Goal: Use online tool/utility: Utilize a website feature to perform a specific function

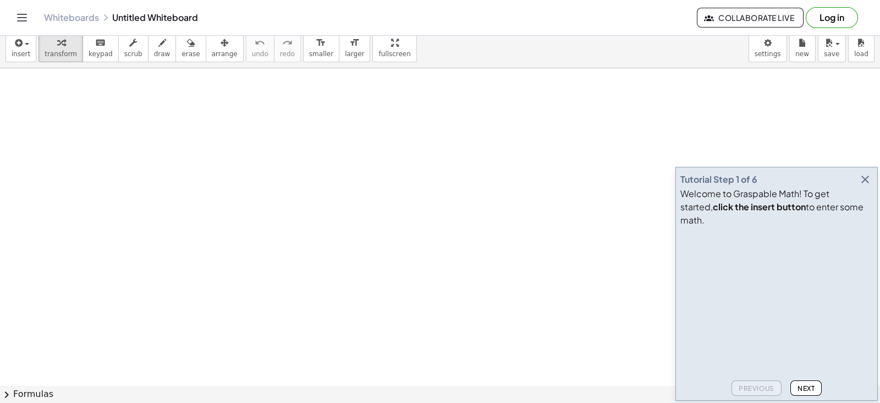
click at [869, 186] on icon "button" at bounding box center [865, 179] width 13 height 13
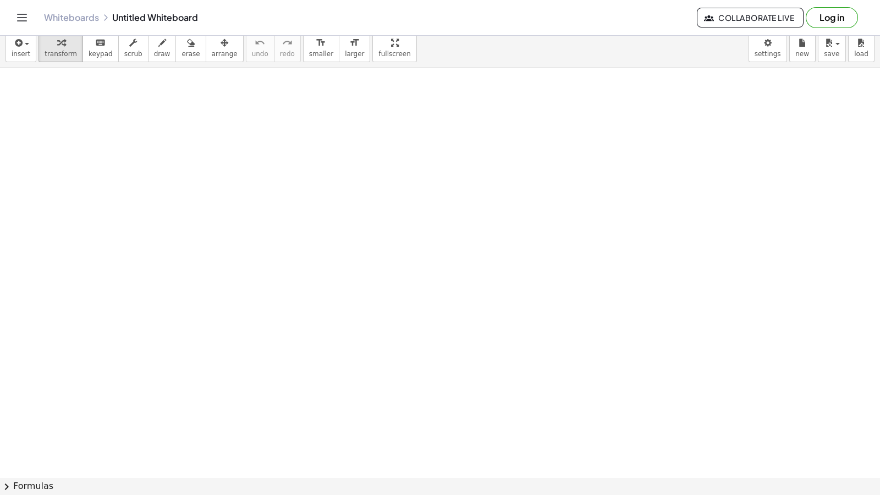
drag, startPoint x: 349, startPoint y: 39, endPoint x: 352, endPoint y: 100, distance: 61.7
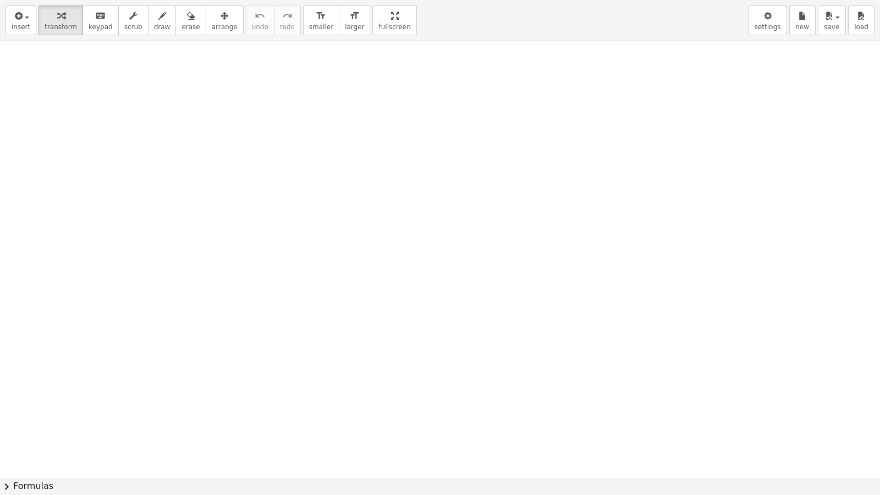
click at [352, 100] on div "insert select one: Math Expression Function Text Youtube Video Graphing Geometr…" at bounding box center [440, 247] width 880 height 495
click at [778, 14] on div "button" at bounding box center [768, 15] width 26 height 13
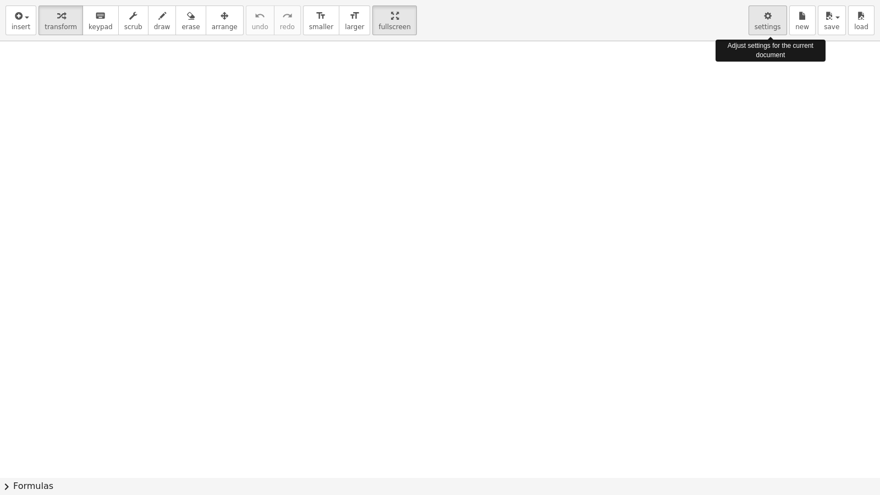
click at [778, 14] on div "button" at bounding box center [768, 15] width 26 height 13
click at [762, 25] on span "settings" at bounding box center [768, 27] width 26 height 8
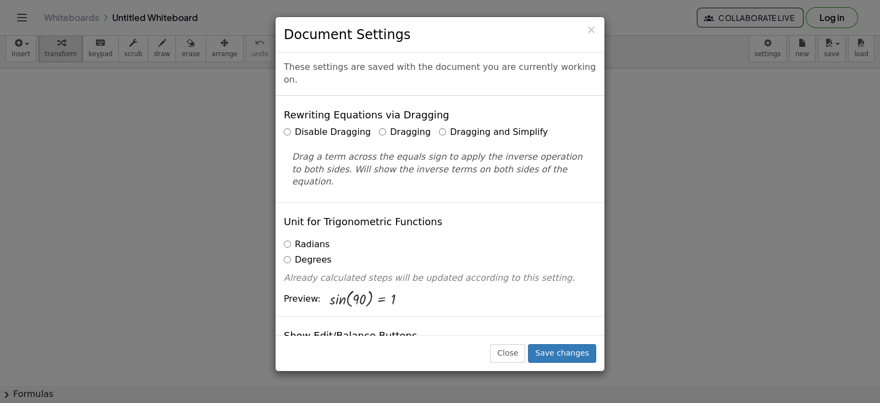
click at [367, 0] on html "Graspable Math Activities Get Started Activity Bank Assigned Work Classes White…" at bounding box center [440, 201] width 880 height 403
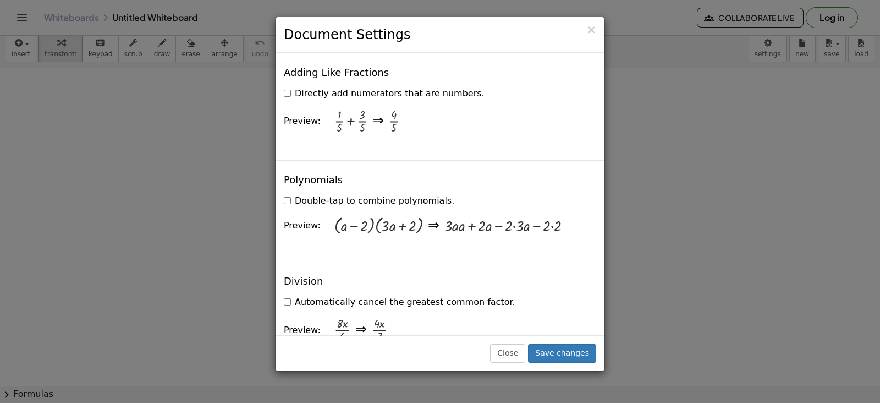
scroll to position [1100, 0]
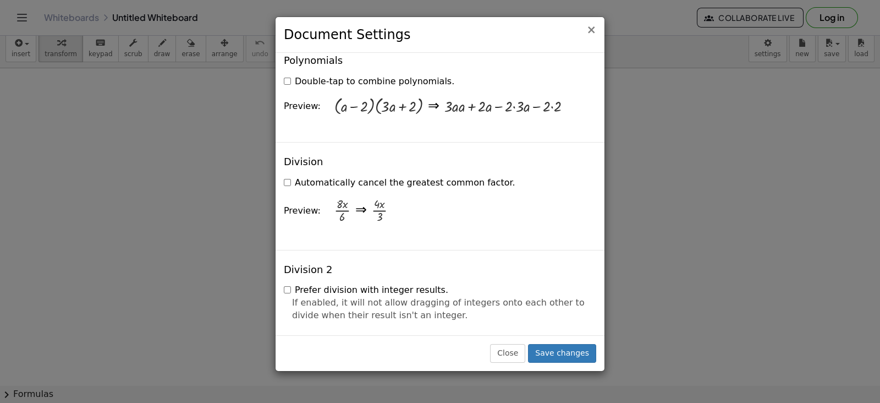
click at [594, 31] on span "×" at bounding box center [591, 29] width 10 height 13
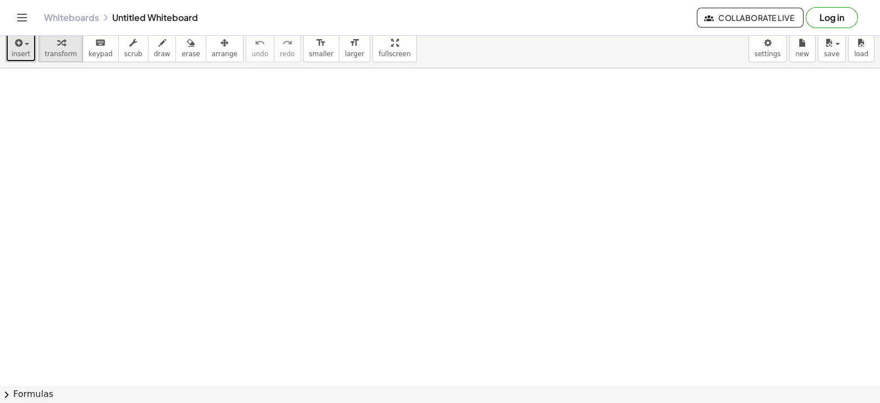
click at [17, 54] on span "insert" at bounding box center [21, 54] width 19 height 8
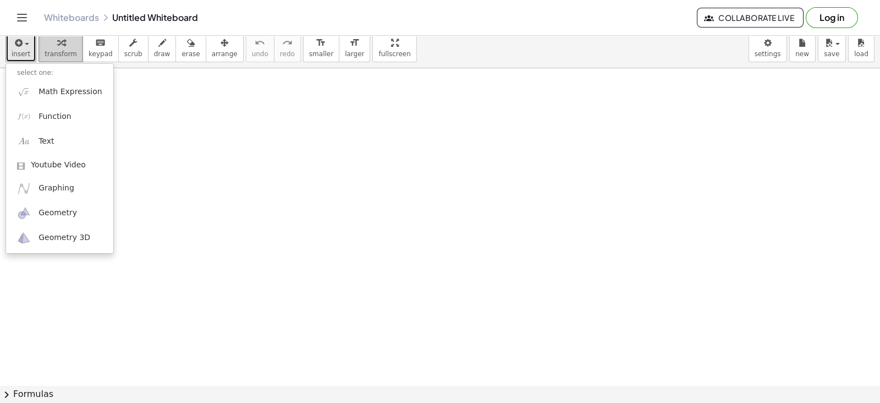
click at [57, 46] on icon "button" at bounding box center [61, 42] width 8 height 13
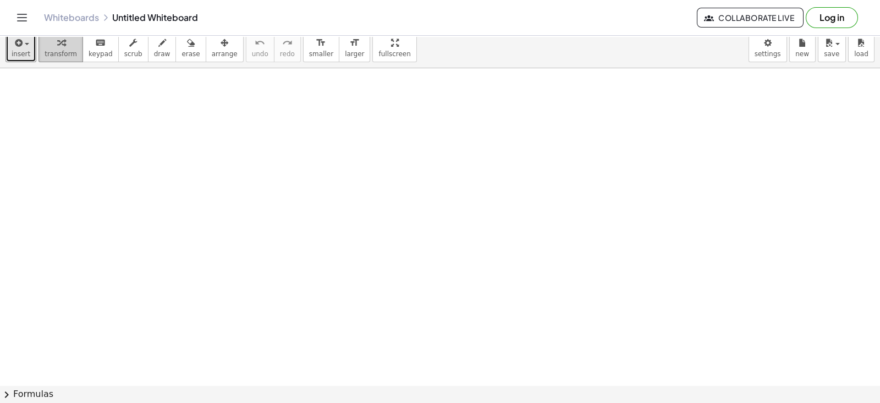
click at [61, 45] on div "button" at bounding box center [61, 42] width 32 height 13
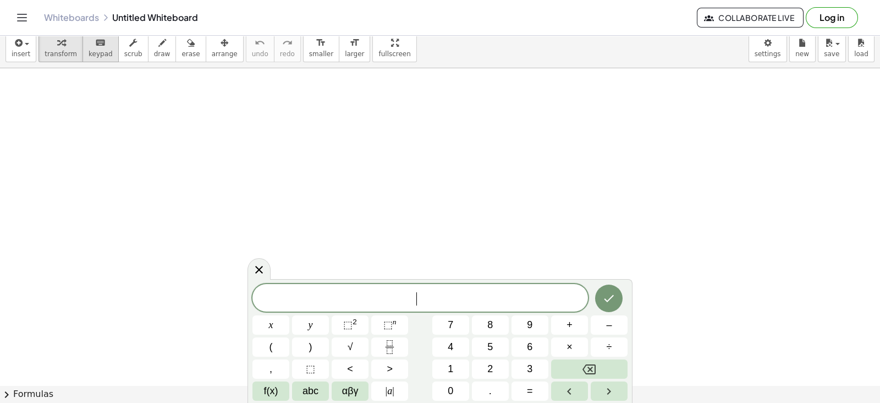
click at [89, 50] on span "keypad" at bounding box center [101, 54] width 24 height 8
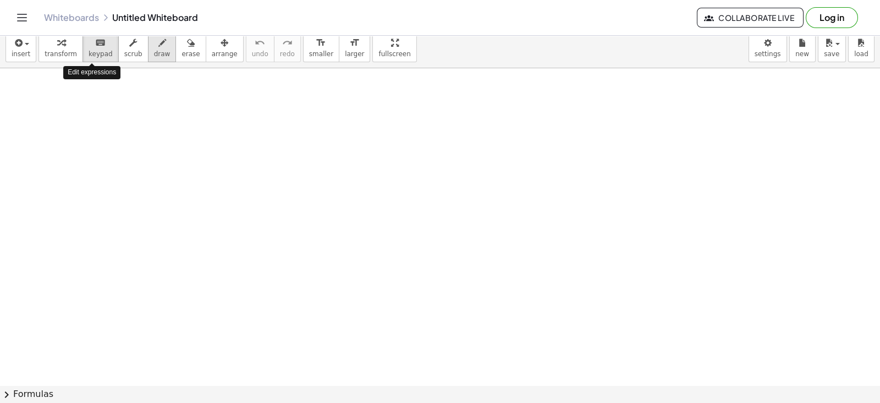
click at [154, 46] on div "button" at bounding box center [162, 42] width 17 height 13
click at [130, 44] on button "scrub" at bounding box center [133, 47] width 30 height 30
click at [157, 42] on button "draw" at bounding box center [162, 47] width 29 height 30
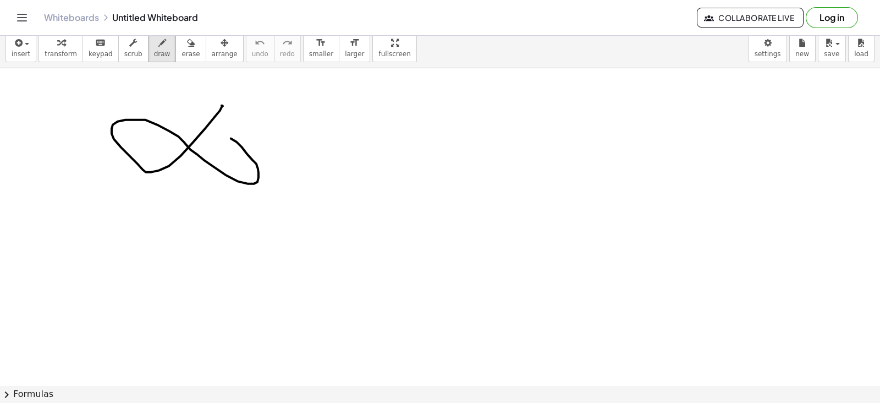
drag, startPoint x: 223, startPoint y: 106, endPoint x: 211, endPoint y: 138, distance: 33.9
click at [221, 48] on icon "button" at bounding box center [225, 42] width 8 height 13
drag, startPoint x: 216, startPoint y: 110, endPoint x: 211, endPoint y: 185, distance: 75.5
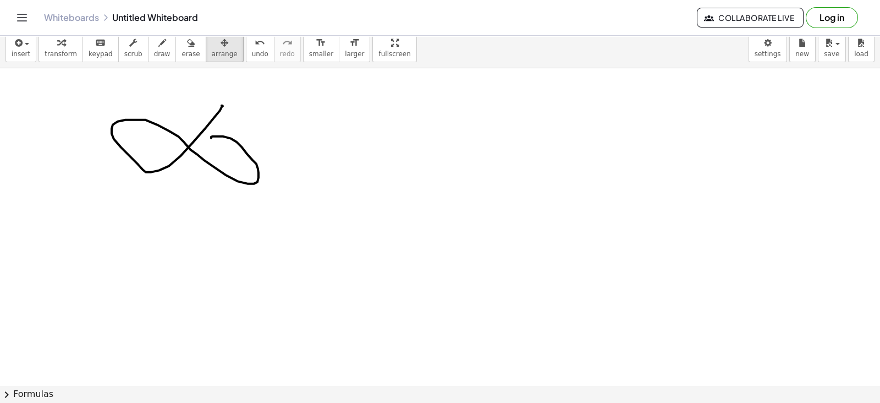
drag, startPoint x: 179, startPoint y: 141, endPoint x: 163, endPoint y: 152, distance: 18.6
click at [309, 51] on span "smaller" at bounding box center [321, 54] width 24 height 8
click at [345, 55] on span "larger" at bounding box center [354, 54] width 19 height 8
click at [29, 46] on button "insert" at bounding box center [21, 47] width 31 height 30
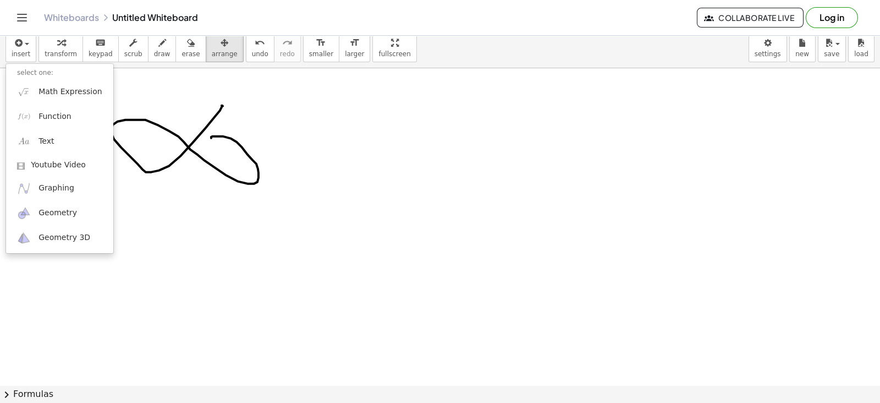
click at [19, 16] on icon "Toggle navigation" at bounding box center [21, 17] width 13 height 13
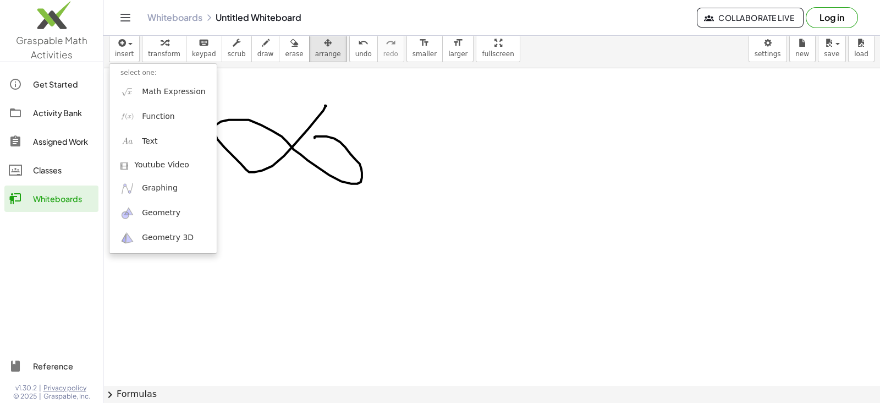
click at [54, 199] on div "Whiteboards" at bounding box center [63, 198] width 61 height 13
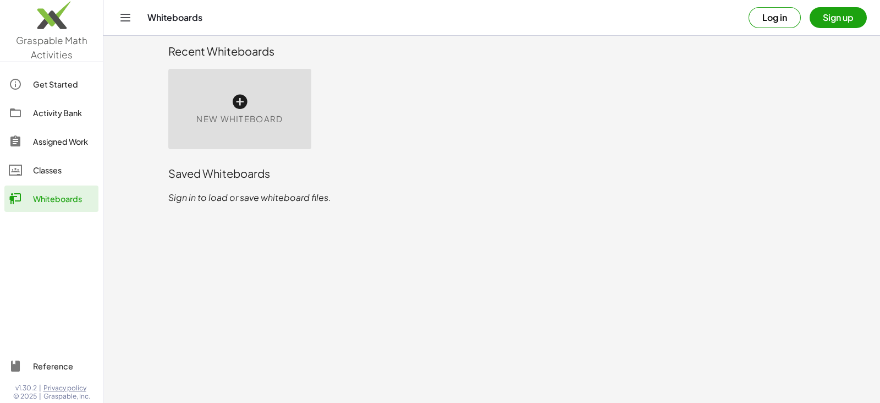
click at [205, 120] on span "New Whiteboard" at bounding box center [239, 119] width 86 height 13
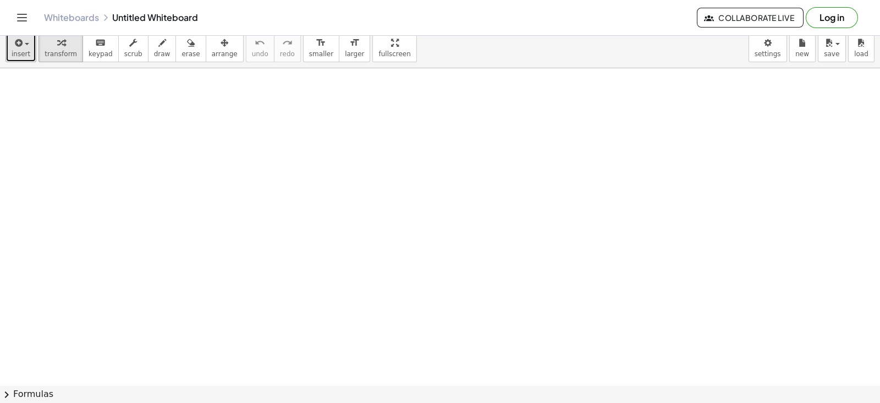
click at [17, 47] on icon "button" at bounding box center [18, 42] width 10 height 13
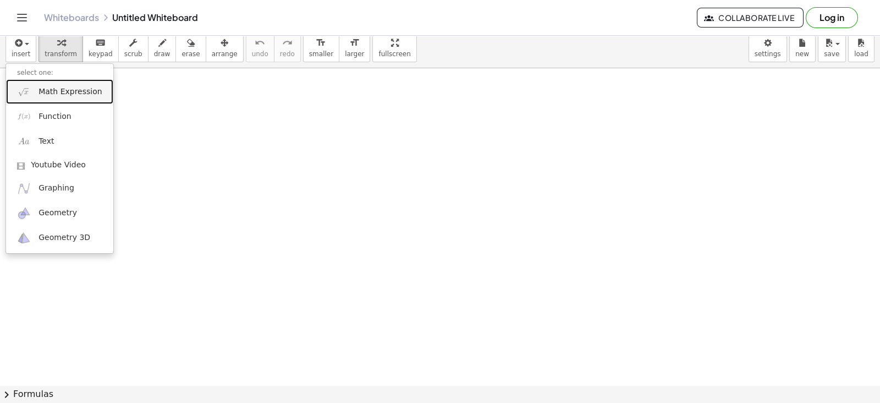
click at [77, 90] on span "Math Expression" at bounding box center [70, 91] width 63 height 11
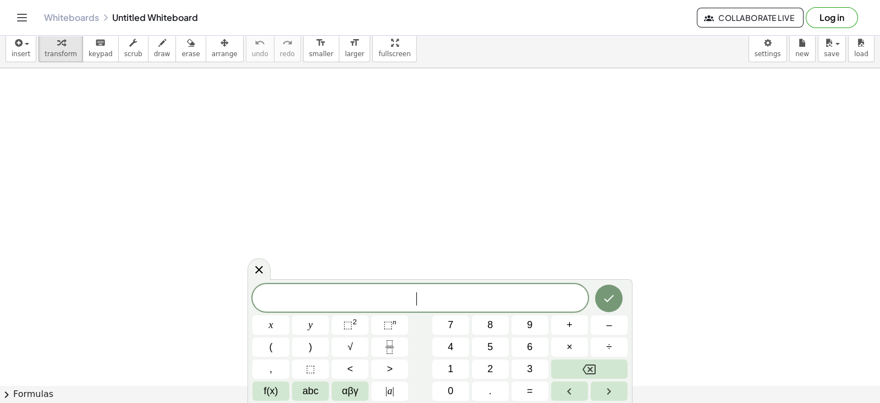
click at [272, 266] on div at bounding box center [440, 385] width 880 height 634
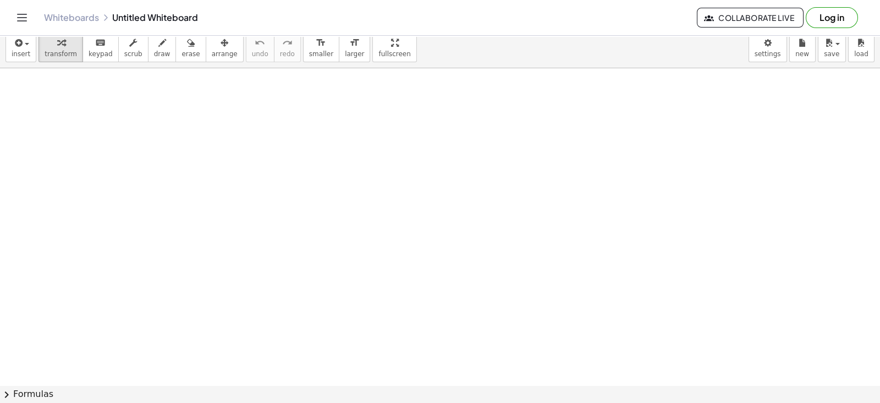
click at [263, 267] on div at bounding box center [440, 385] width 880 height 634
click at [31, 391] on button "chevron_right Formulas" at bounding box center [440, 394] width 880 height 18
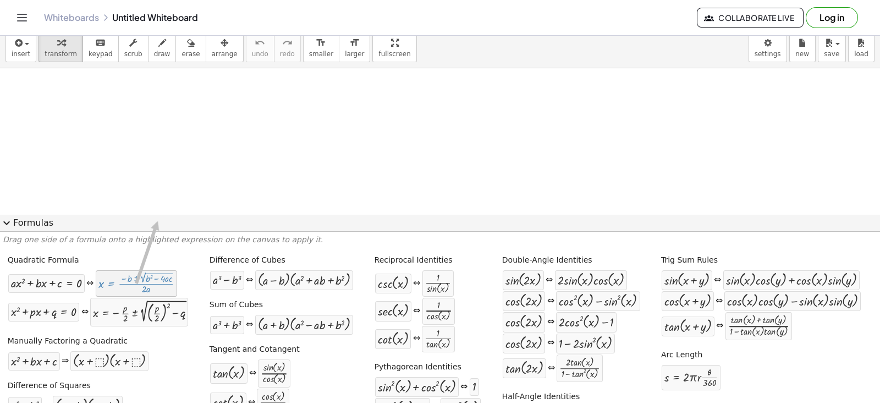
drag, startPoint x: 132, startPoint y: 290, endPoint x: 182, endPoint y: 184, distance: 116.7
drag, startPoint x: 139, startPoint y: 283, endPoint x: 270, endPoint y: 130, distance: 201.3
click at [270, 130] on div "insert select one: Math Expression Function Text Youtube Video Graphing Geometr…" at bounding box center [440, 215] width 880 height 376
click at [160, 273] on div at bounding box center [136, 283] width 76 height 21
click at [152, 286] on div at bounding box center [136, 283] width 76 height 21
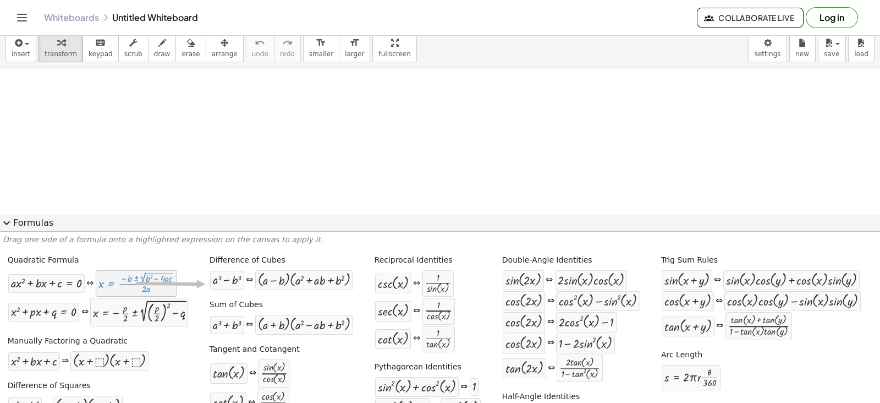
drag, startPoint x: 151, startPoint y: 286, endPoint x: 205, endPoint y: 284, distance: 53.9
click at [205, 284] on div "Quadratic Formula + · a · x 2 + · b · x + c = 0 ⇔ x = · ( − b ± 2 √ ( + b 2 − ·…" at bounding box center [440, 359] width 875 height 217
click at [233, 162] on div at bounding box center [440, 385] width 880 height 634
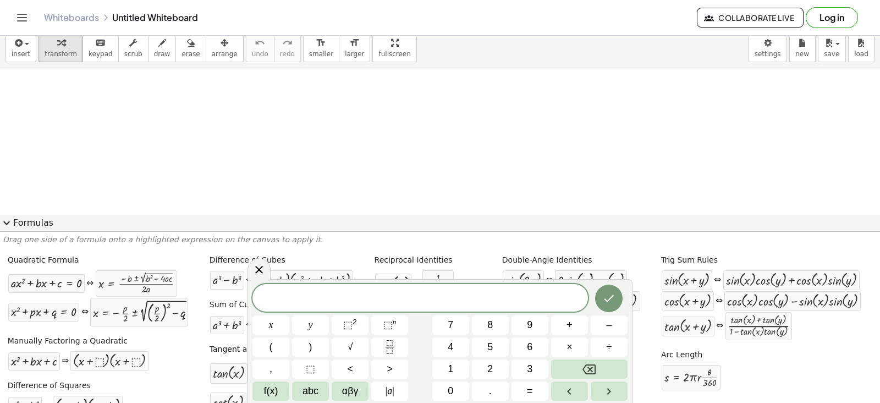
click at [596, 179] on div at bounding box center [440, 385] width 880 height 634
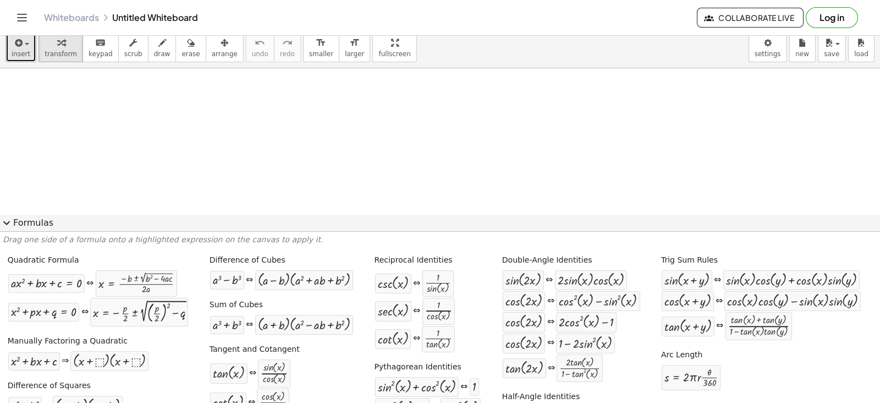
click at [24, 46] on div "button" at bounding box center [21, 42] width 19 height 13
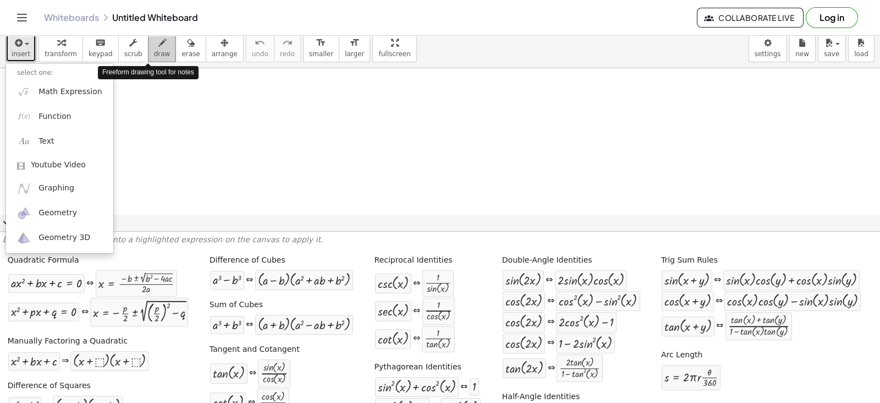
click at [154, 47] on div "button" at bounding box center [162, 42] width 17 height 13
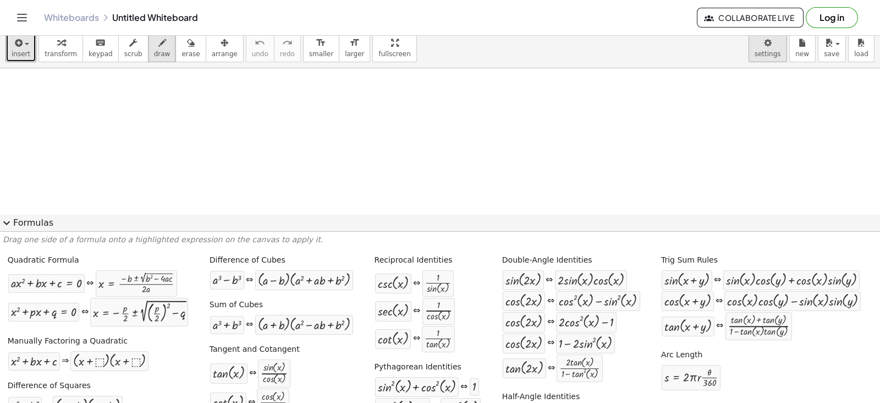
click at [771, 48] on body "Graspable Math Activities Get Started Activity Bank Assigned Work Classes White…" at bounding box center [440, 201] width 880 height 403
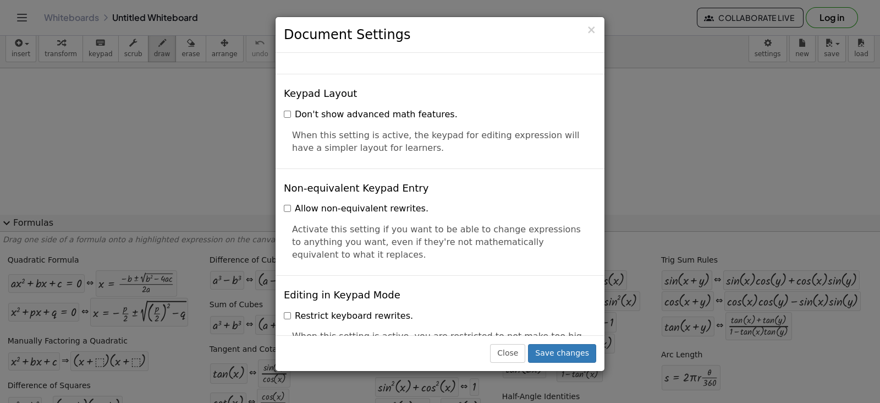
scroll to position [2322, 0]
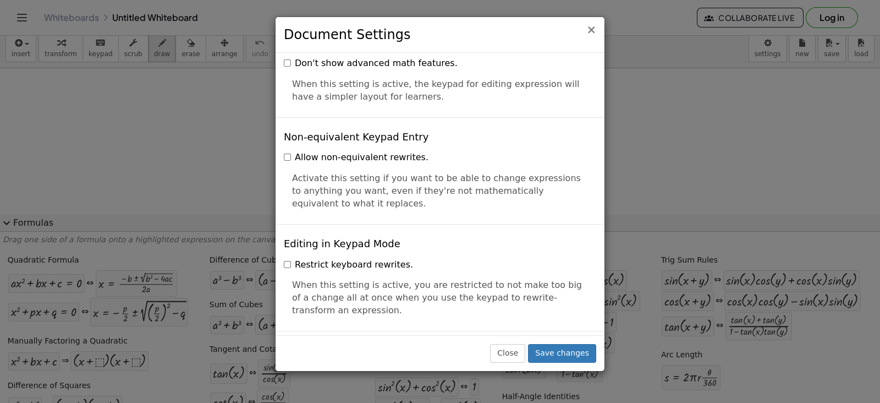
click at [593, 31] on span "×" at bounding box center [591, 29] width 10 height 13
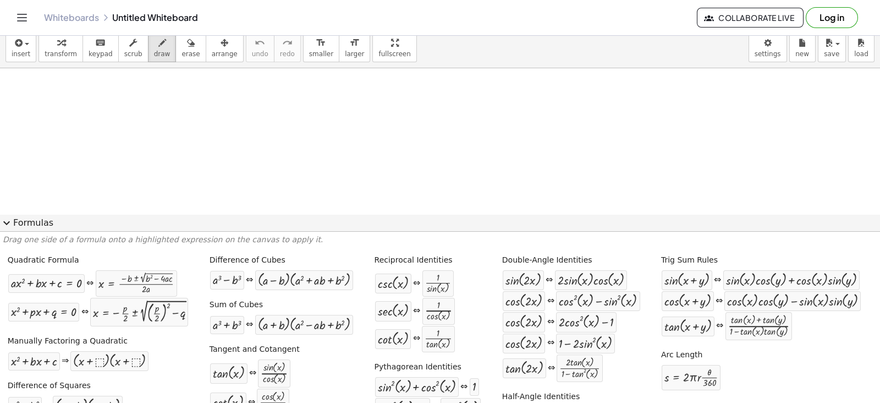
click at [17, 232] on div "Drag one side of a formula onto a highlighted expression on the canvas to apply…" at bounding box center [440, 317] width 880 height 171
click at [20, 221] on button "expand_more Formulas" at bounding box center [440, 223] width 880 height 18
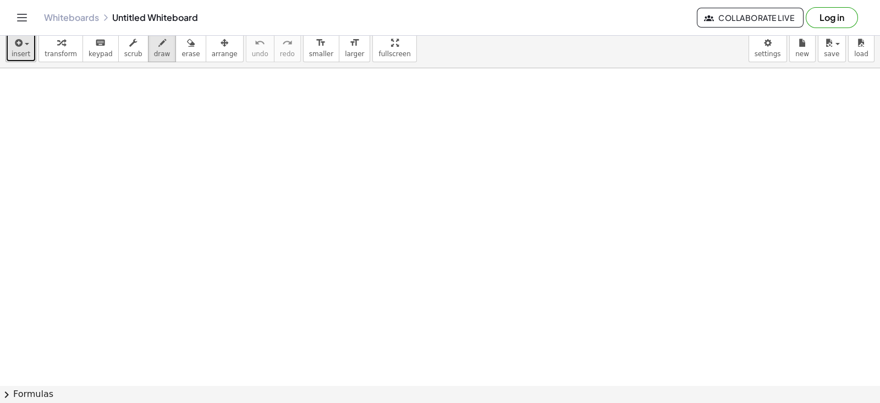
click at [19, 51] on span "insert" at bounding box center [21, 54] width 19 height 8
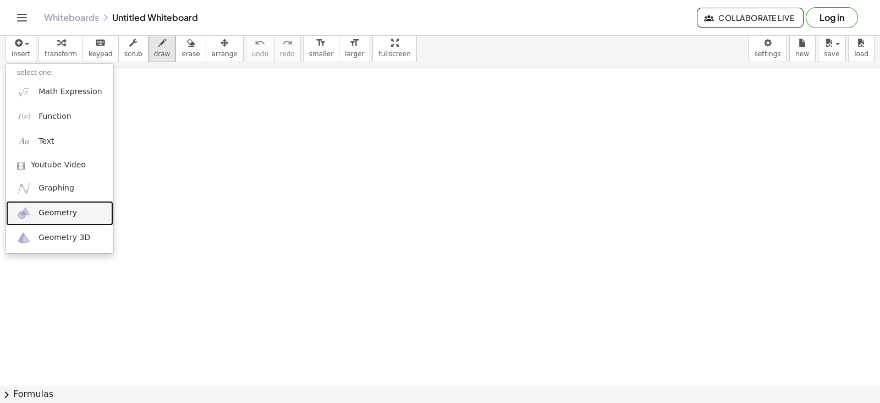
click at [77, 216] on link "Geometry" at bounding box center [59, 213] width 107 height 25
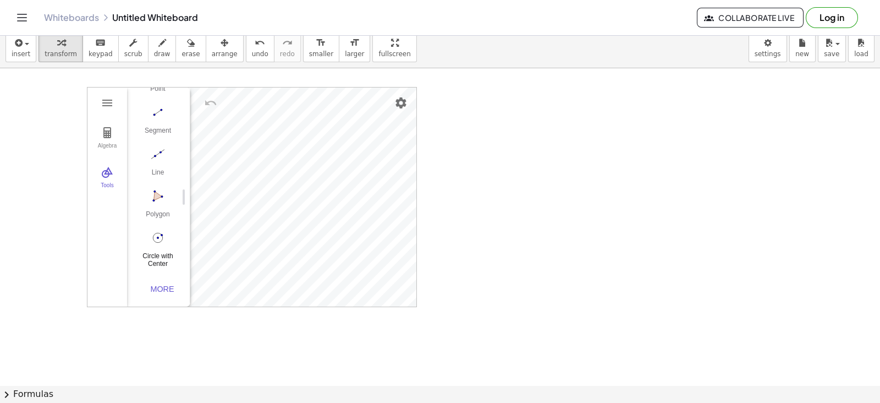
scroll to position [0, 0]
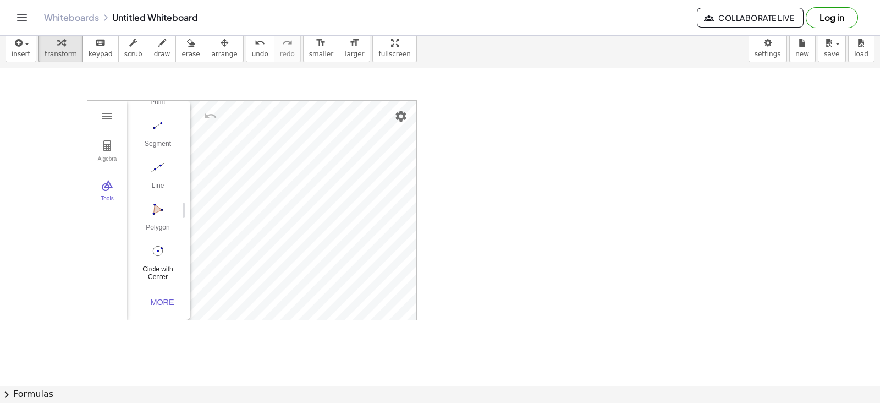
click at [159, 250] on img "Circle with Center through Point. Select center point, then point on circle" at bounding box center [158, 251] width 44 height 18
click at [450, 179] on div "Algebra [GEOGRAPHIC_DATA] A Point B c = Circle through B with center A Point C …" at bounding box center [440, 385] width 880 height 634
click at [449, 177] on div at bounding box center [440, 385] width 880 height 634
drag, startPoint x: 440, startPoint y: 195, endPoint x: 496, endPoint y: 234, distance: 68.2
click at [524, 255] on div at bounding box center [440, 385] width 880 height 634
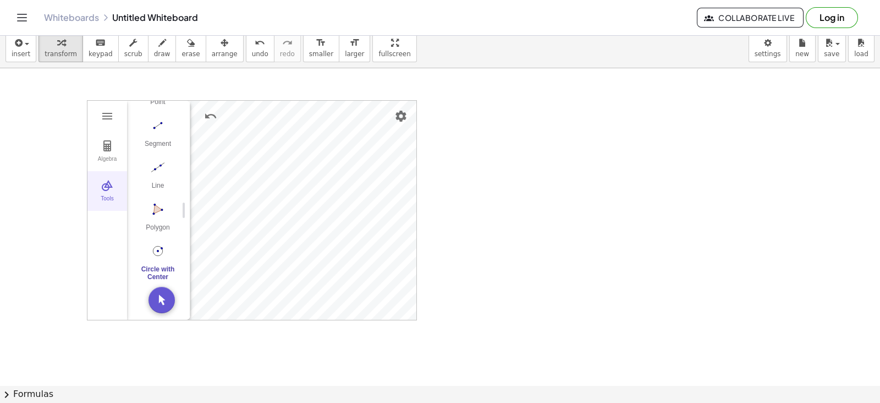
click at [111, 186] on img "Geometry" at bounding box center [107, 185] width 13 height 13
click at [108, 185] on img "Geometry" at bounding box center [107, 185] width 13 height 13
click at [162, 246] on img "Circle with Center through Point. Select center point, then point on circle" at bounding box center [158, 251] width 44 height 18
drag, startPoint x: 470, startPoint y: 213, endPoint x: 544, endPoint y: 265, distance: 89.6
click at [544, 265] on div at bounding box center [440, 385] width 880 height 634
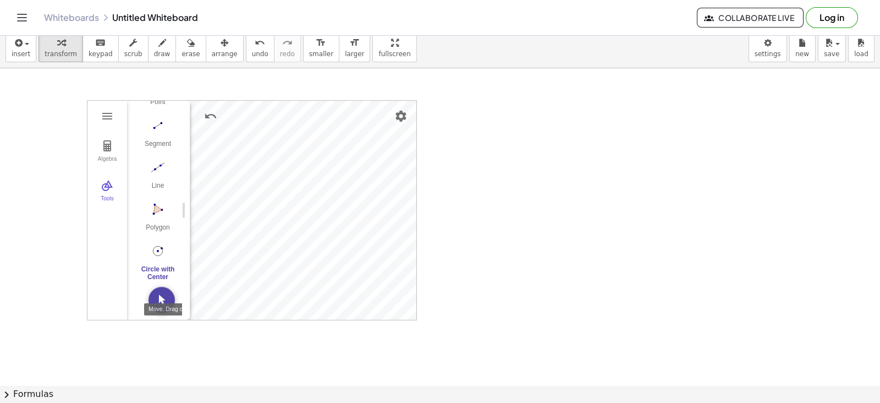
click at [173, 292] on img "Move. Drag or select object" at bounding box center [162, 300] width 26 height 26
click at [163, 298] on div "More" at bounding box center [162, 302] width 35 height 9
click at [164, 298] on img "Delete. Select object which should be deleted" at bounding box center [158, 296] width 44 height 18
click at [208, 112] on img "Undo" at bounding box center [210, 115] width 13 height 13
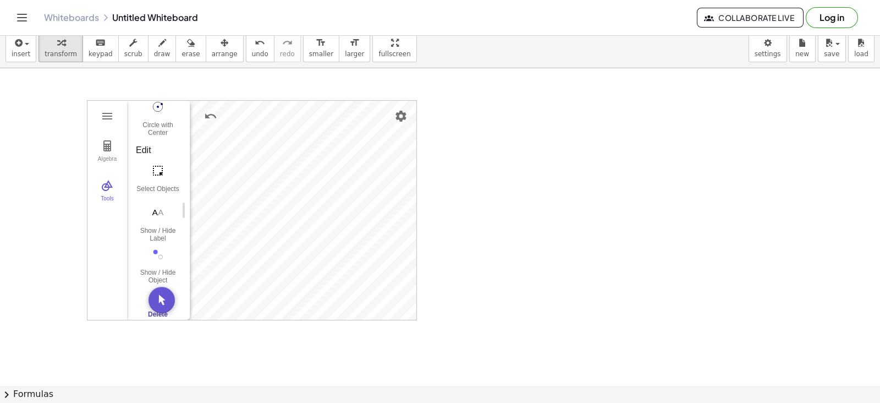
click at [457, 298] on div "Algebra Tools Point A Input… GeoGebra Geometry Basic Tools Move Point Segment L…" at bounding box center [440, 385] width 880 height 634
click at [110, 189] on img "Geometry" at bounding box center [107, 185] width 13 height 13
click at [106, 194] on button "Tools" at bounding box center [107, 191] width 40 height 40
click at [172, 252] on button "Circle with Center through Point" at bounding box center [158, 255] width 44 height 40
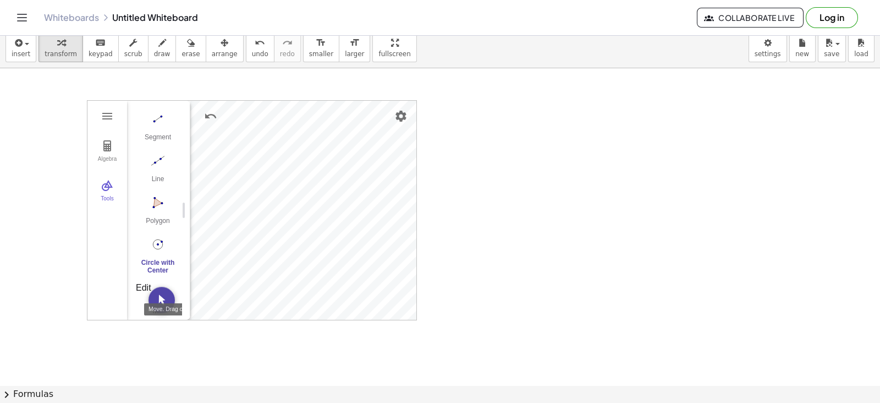
click at [162, 291] on img "Move. Drag or select object" at bounding box center [162, 300] width 26 height 26
click at [101, 113] on img "Geometry" at bounding box center [107, 115] width 13 height 13
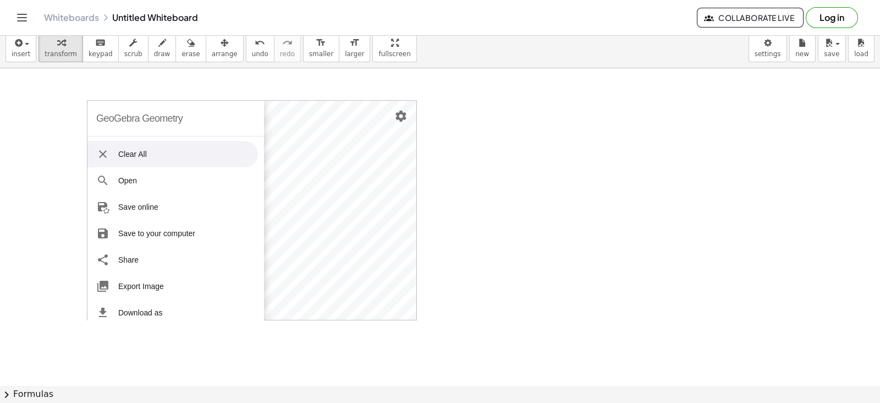
click at [165, 149] on li "Clear All" at bounding box center [172, 154] width 171 height 26
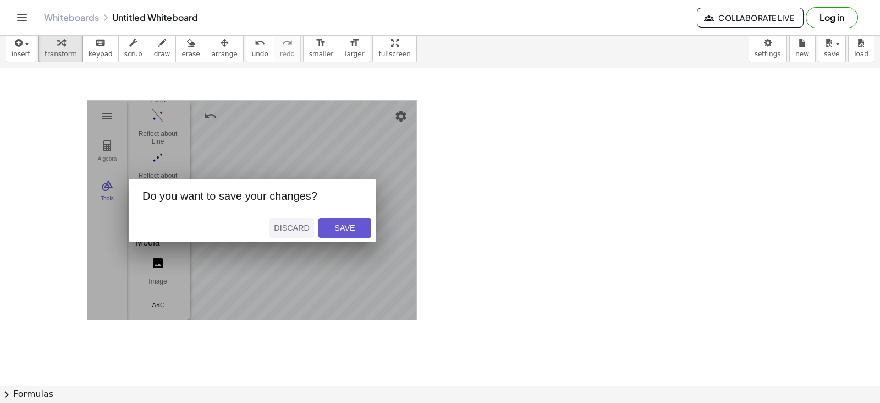
click at [279, 230] on div "Discard" at bounding box center [292, 227] width 36 height 9
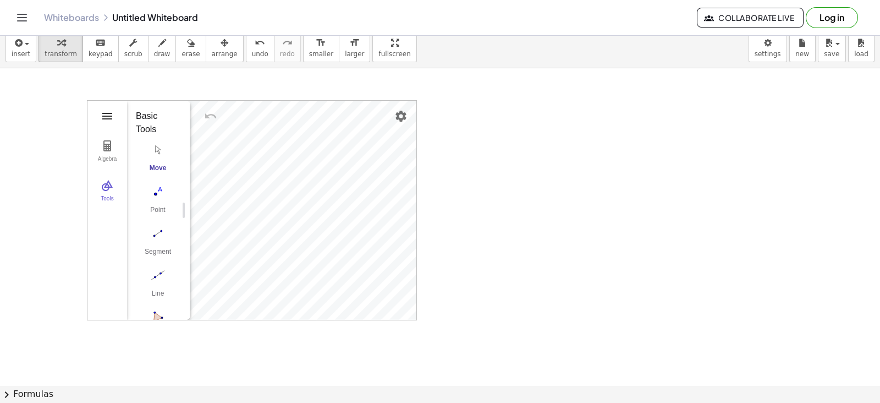
click at [102, 111] on img "Geometry" at bounding box center [107, 115] width 13 height 13
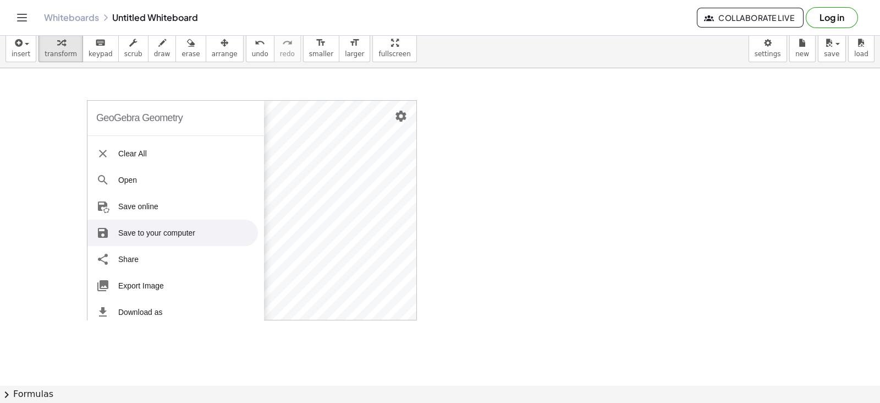
scroll to position [0, 0]
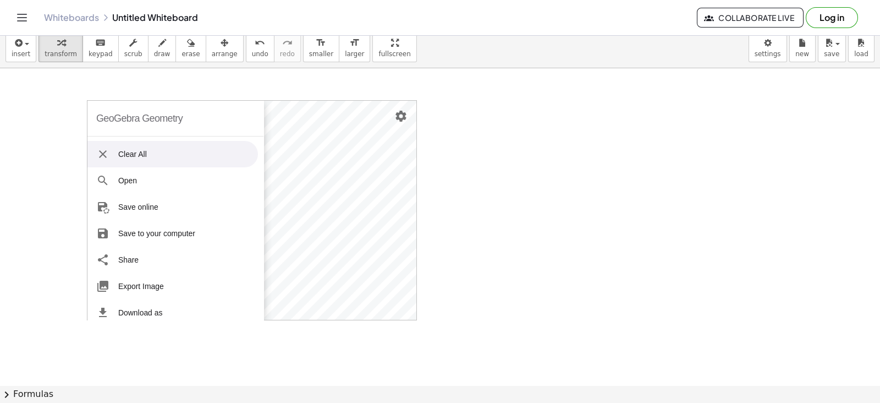
click at [162, 157] on li "Clear All" at bounding box center [172, 154] width 171 height 26
